Goal: Information Seeking & Learning: Learn about a topic

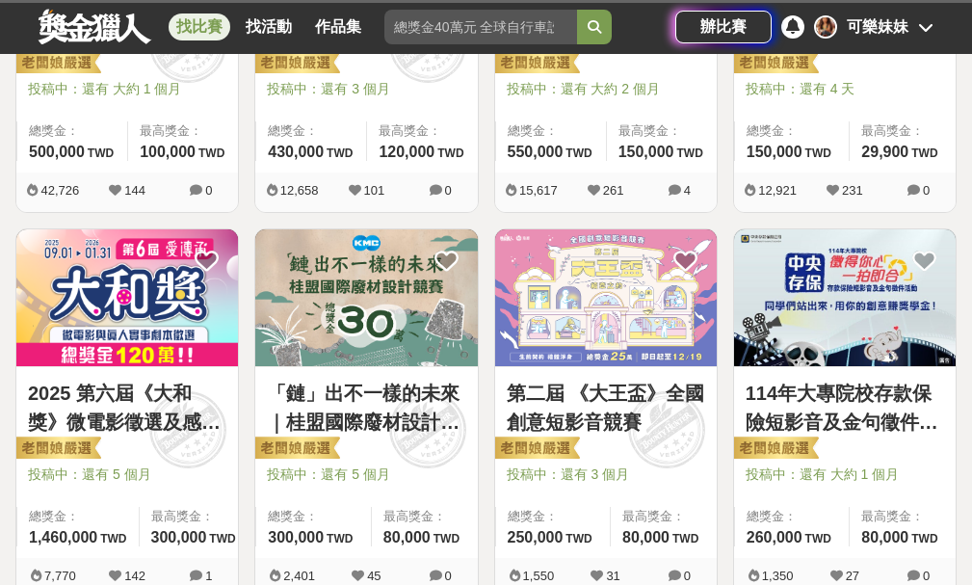
scroll to position [675, 0]
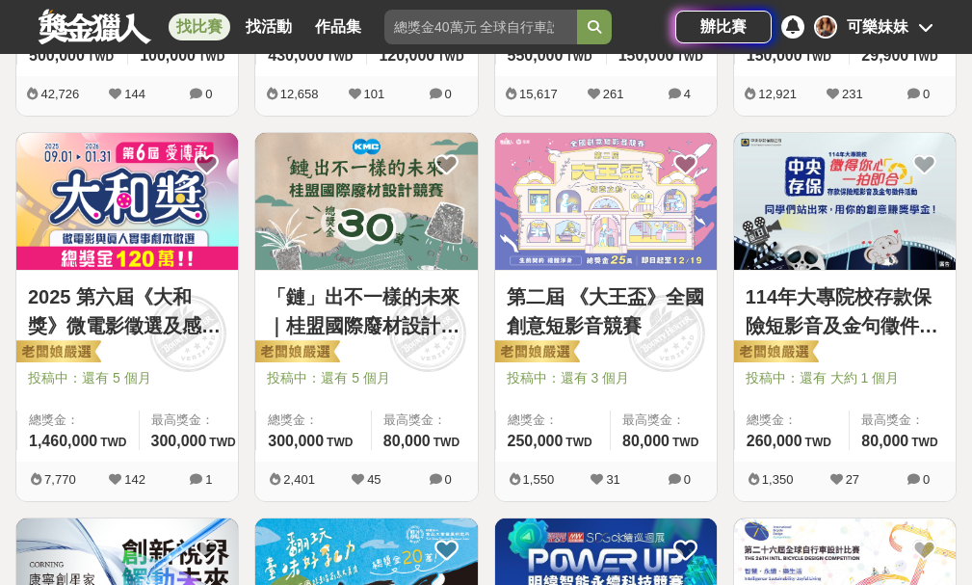
click at [791, 213] on img at bounding box center [845, 201] width 222 height 137
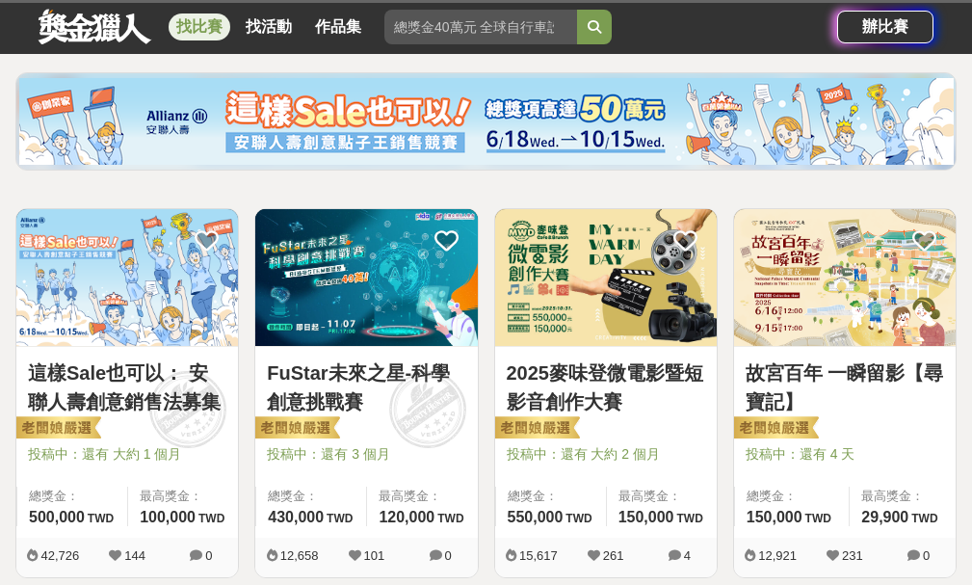
scroll to position [482, 0]
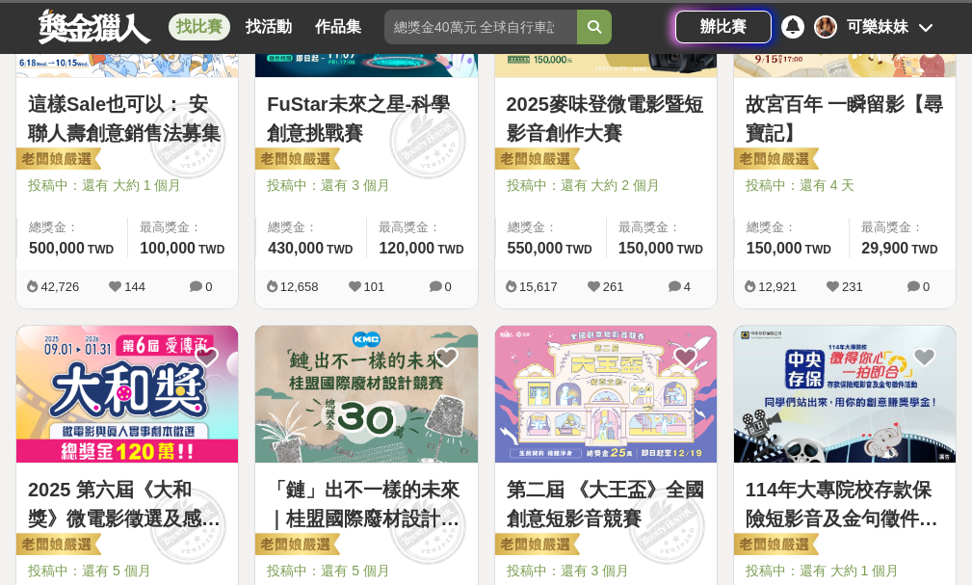
click at [838, 384] on img at bounding box center [845, 394] width 222 height 137
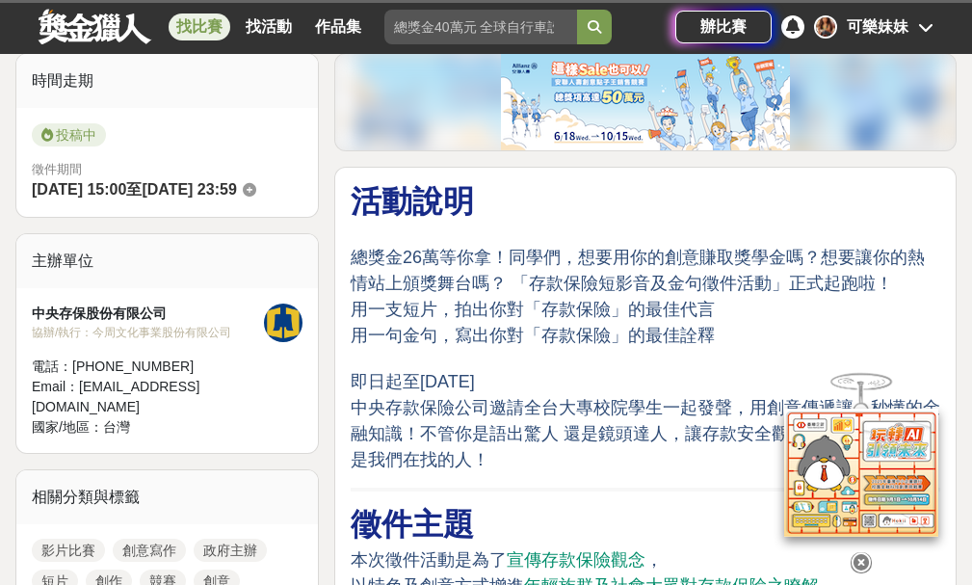
scroll to position [482, 0]
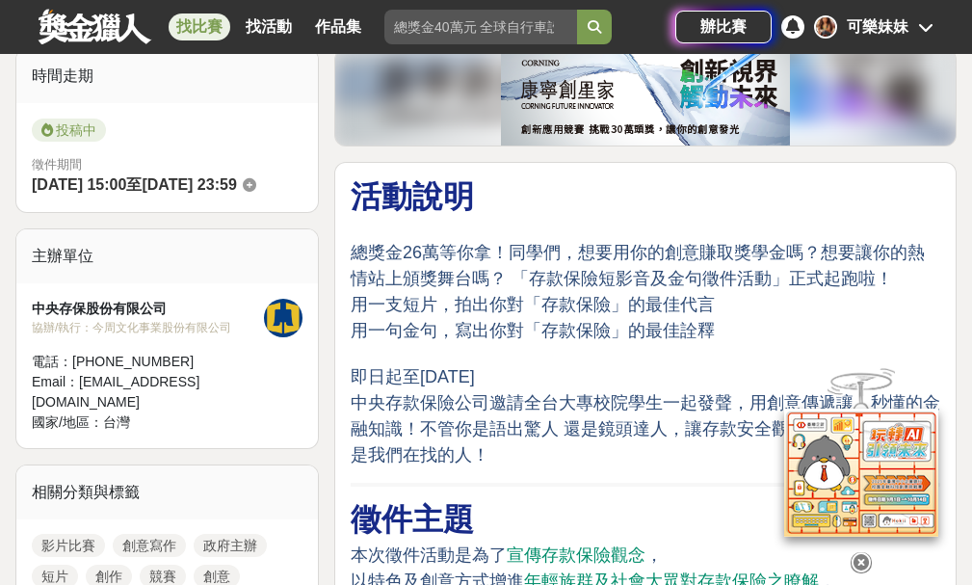
click at [861, 564] on icon at bounding box center [861, 562] width 21 height 21
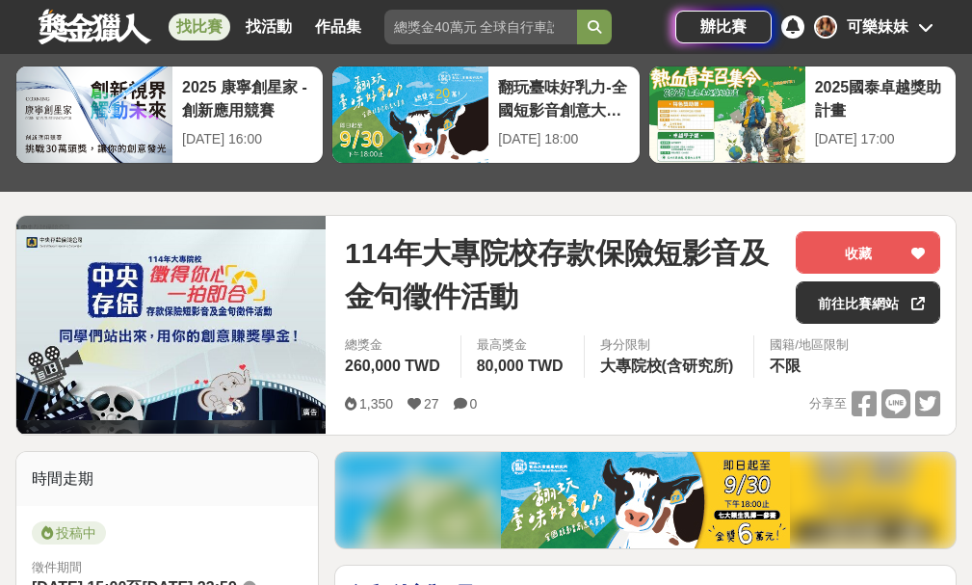
scroll to position [69, 0]
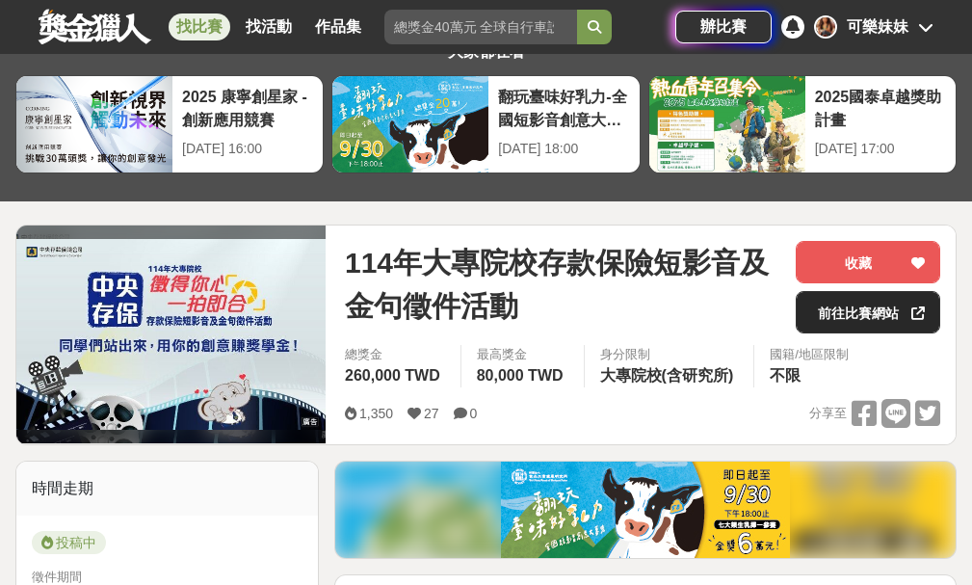
click at [863, 306] on link "前往比賽網站" at bounding box center [868, 312] width 145 height 42
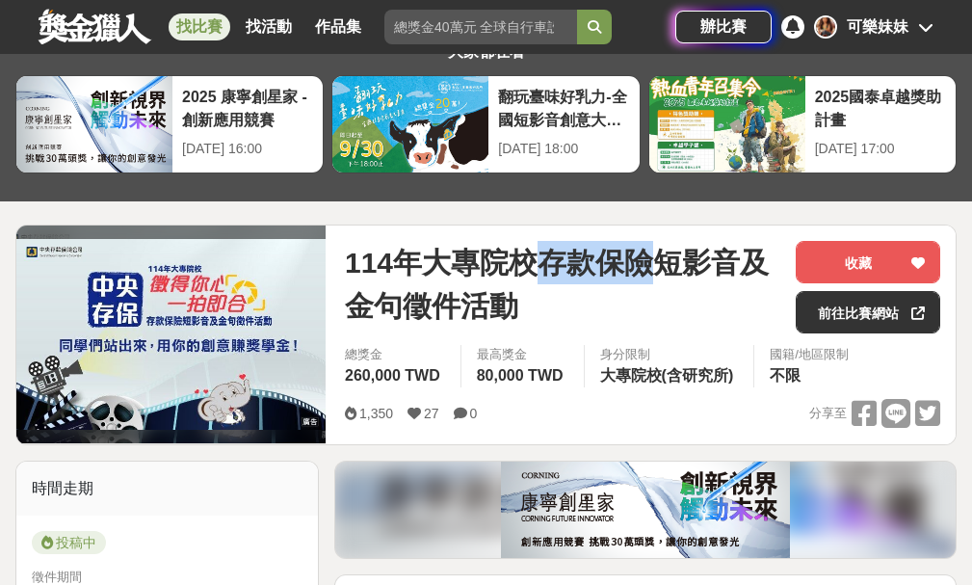
drag, startPoint x: 535, startPoint y: 262, endPoint x: 660, endPoint y: 266, distance: 125.3
click at [660, 266] on span "114年大專院校存款保險短影音及金句徵件活動" at bounding box center [563, 284] width 436 height 87
copy span "存款保險"
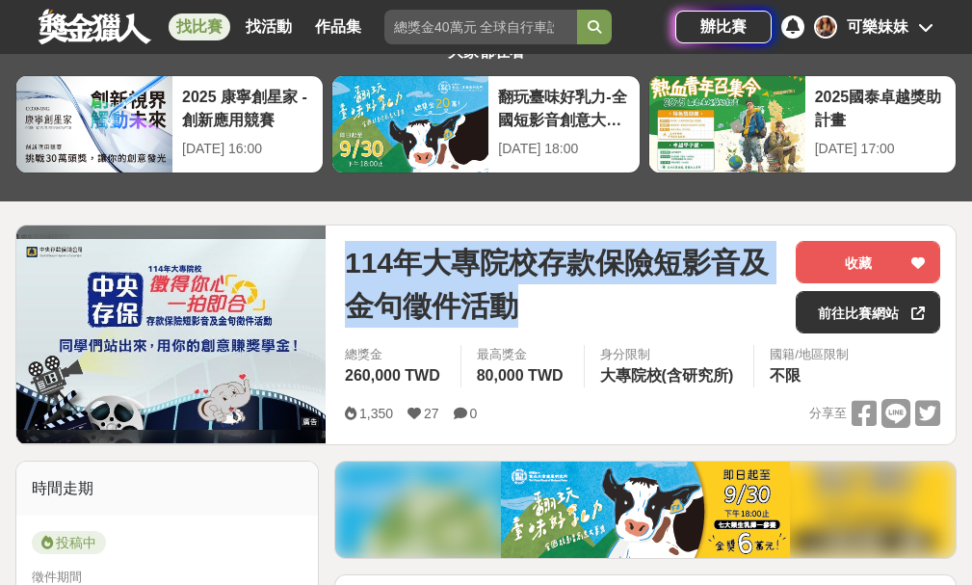
drag, startPoint x: 350, startPoint y: 252, endPoint x: 524, endPoint y: 308, distance: 183.2
click at [524, 308] on span "114年大專院校存款保險短影音及金句徵件活動" at bounding box center [563, 284] width 436 height 87
copy span "114年大專院校存款保險短影音及金句徵件活動"
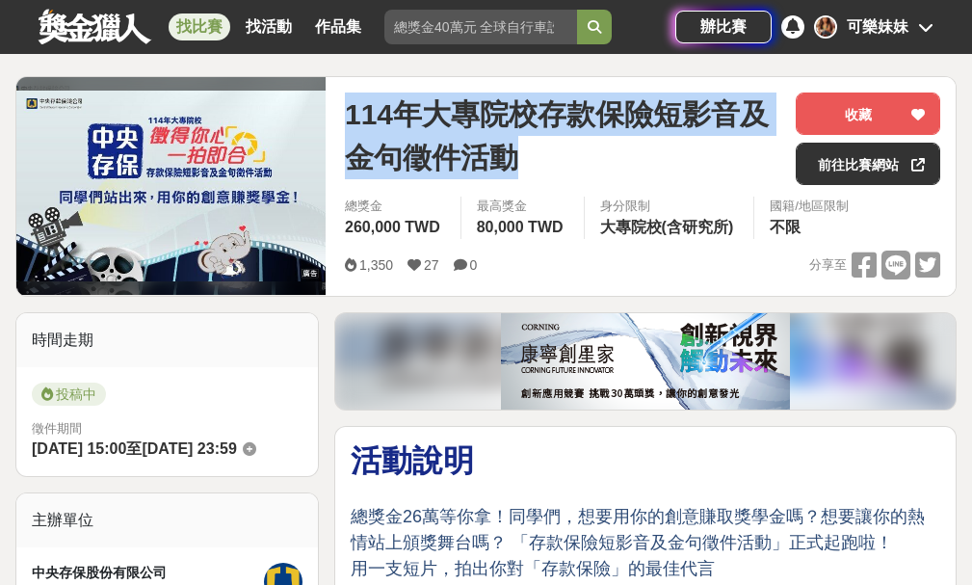
scroll to position [262, 0]
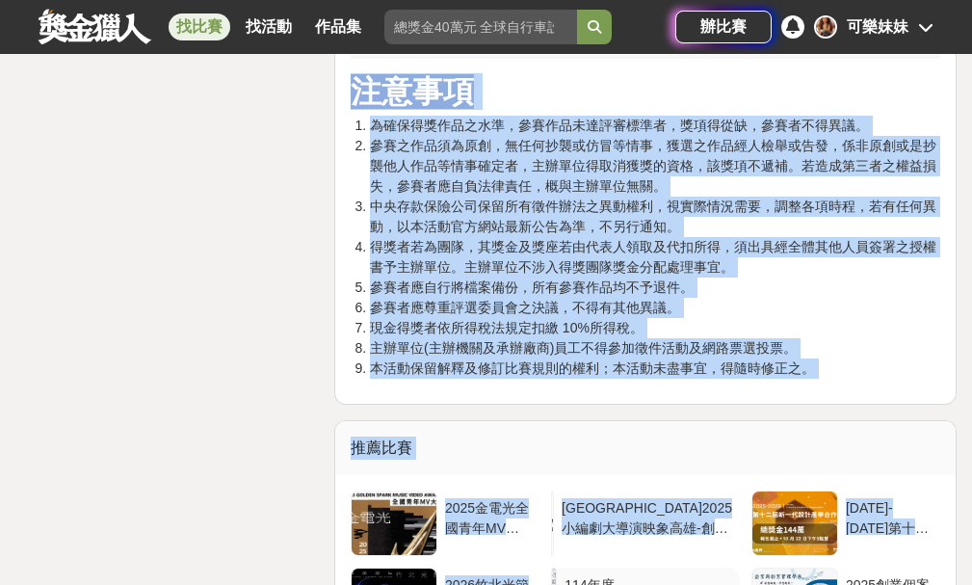
scroll to position [3754, 0]
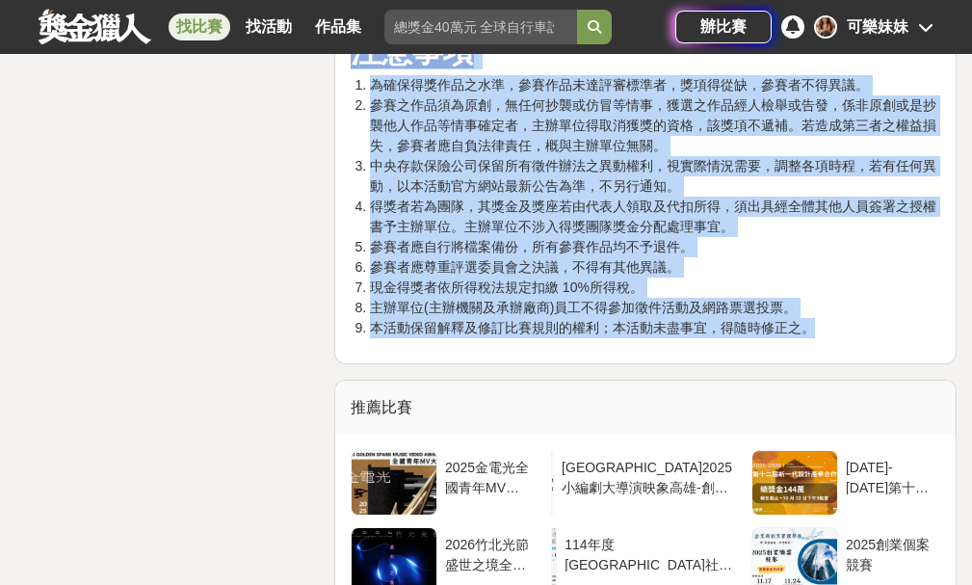
drag, startPoint x: 358, startPoint y: 417, endPoint x: 829, endPoint y: 321, distance: 481.0
copy div "lore ips21dolo！sit，ametconsectet？adipiscingelit？ 「seddoeiusmodte」incid！ utlab，e…"
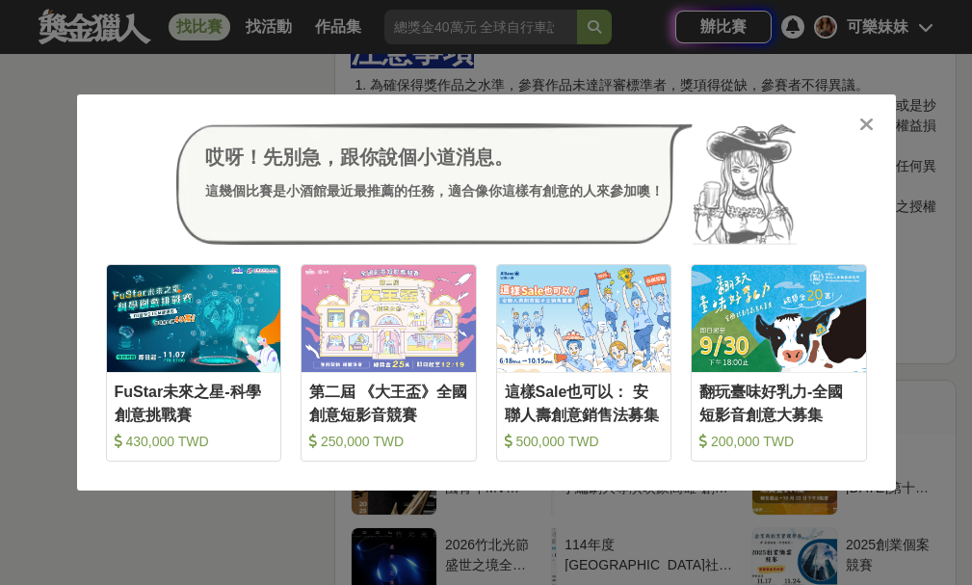
click at [864, 126] on icon at bounding box center [867, 124] width 14 height 19
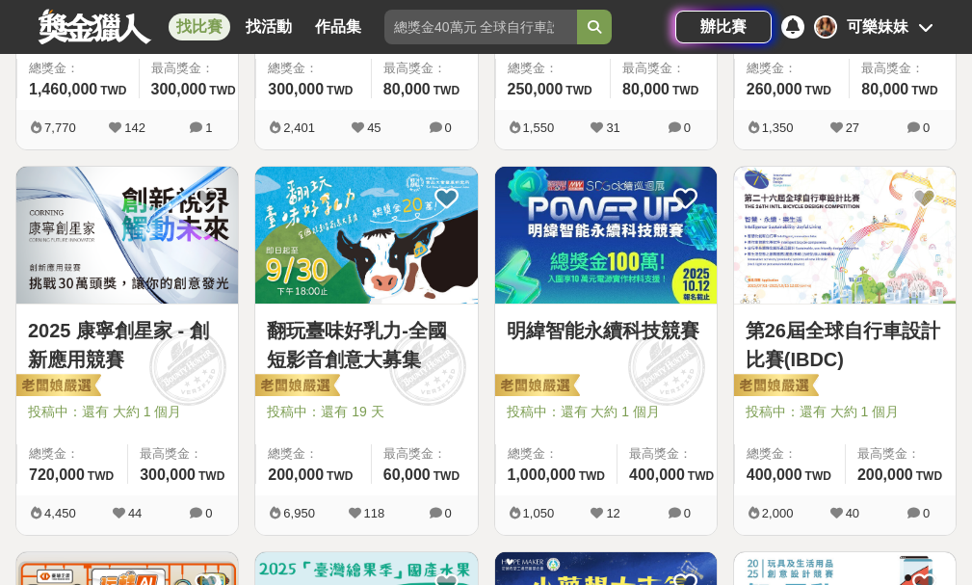
scroll to position [1060, 0]
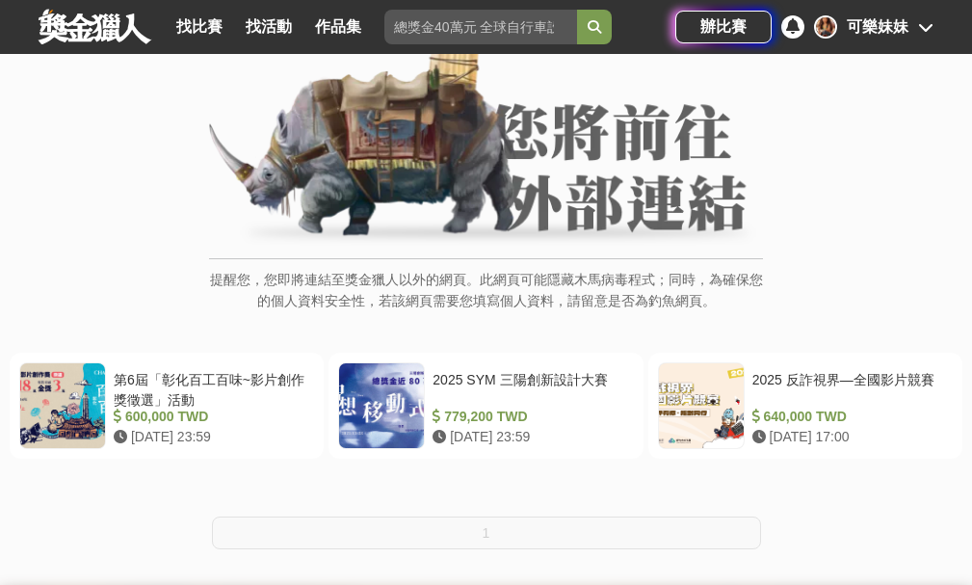
scroll to position [289, 0]
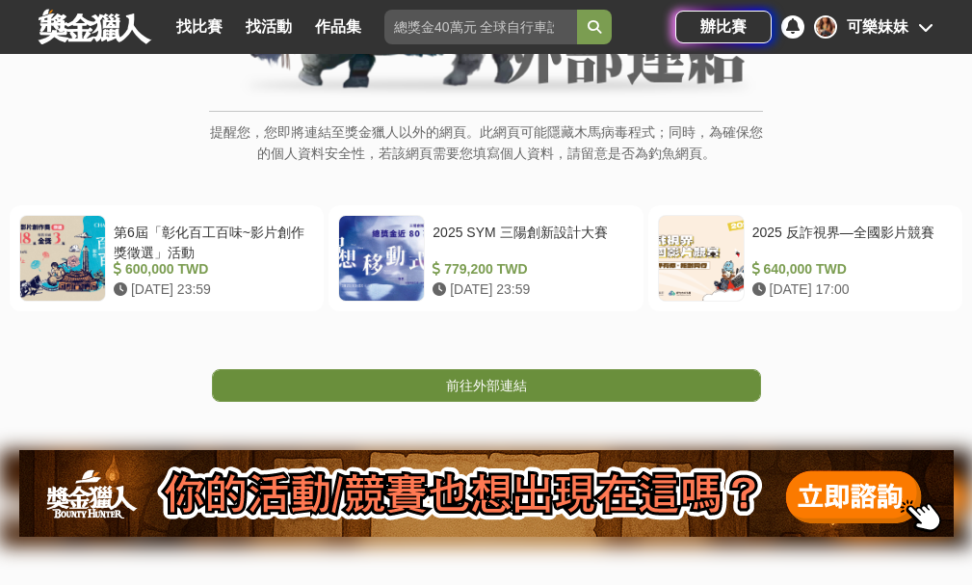
click at [493, 384] on span "前往外部連結" at bounding box center [486, 385] width 81 height 15
